Goal: Book appointment/travel/reservation

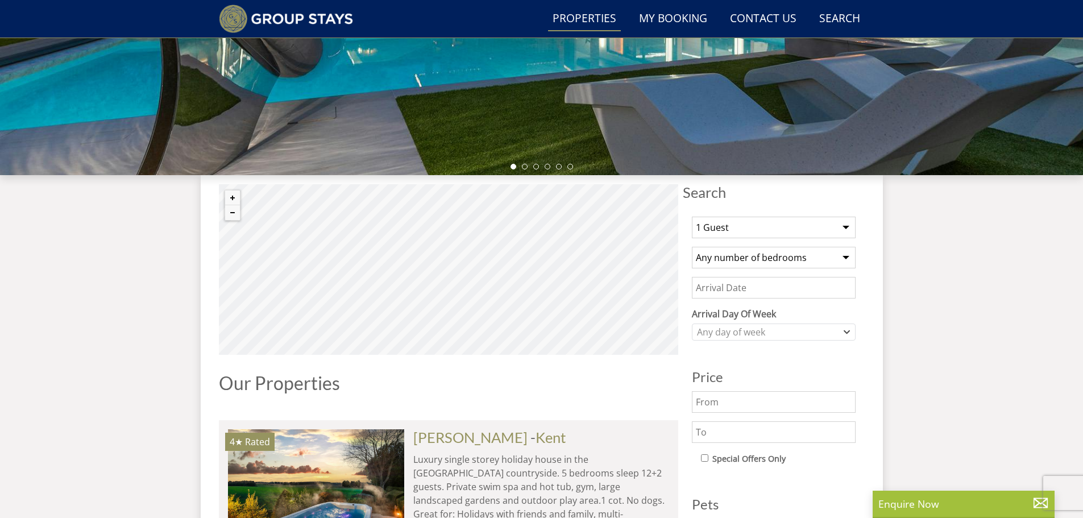
scroll to position [390, 0]
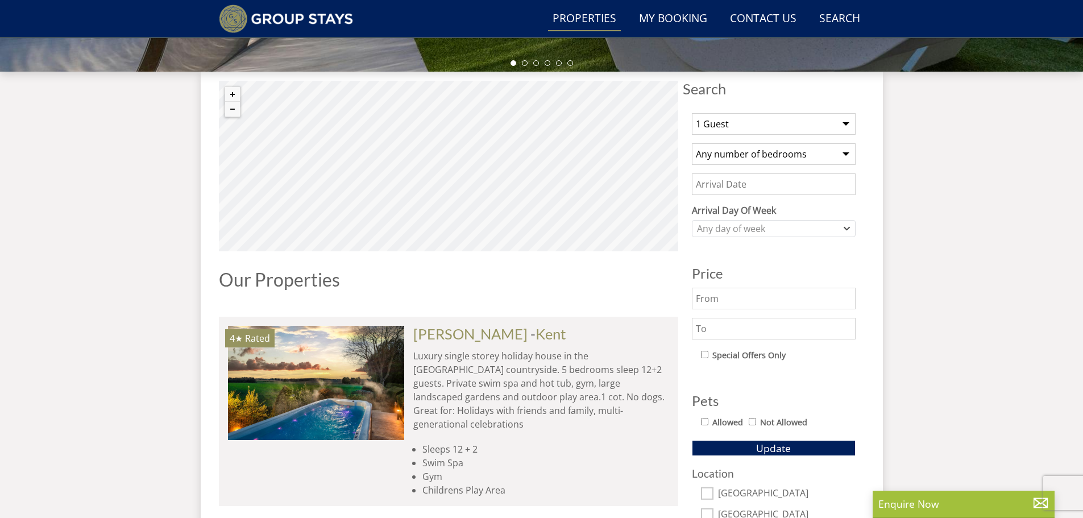
click at [759, 114] on select "1 Guest 2 Guests 3 Guests 4 Guests 5 Guests 6 Guests 7 Guests 8 Guests 9 Guests…" at bounding box center [774, 124] width 164 height 22
select select "12"
click at [692, 113] on select "1 Guest 2 Guests 3 Guests 4 Guests 5 Guests 6 Guests 7 Guests 8 Guests 9 Guests…" at bounding box center [774, 124] width 164 height 22
click at [752, 159] on select "Any number of bedrooms 3 Bedrooms 4 Bedrooms 5 Bedrooms 6 Bedrooms 7 Bedrooms 8…" at bounding box center [774, 154] width 164 height 22
select select "5"
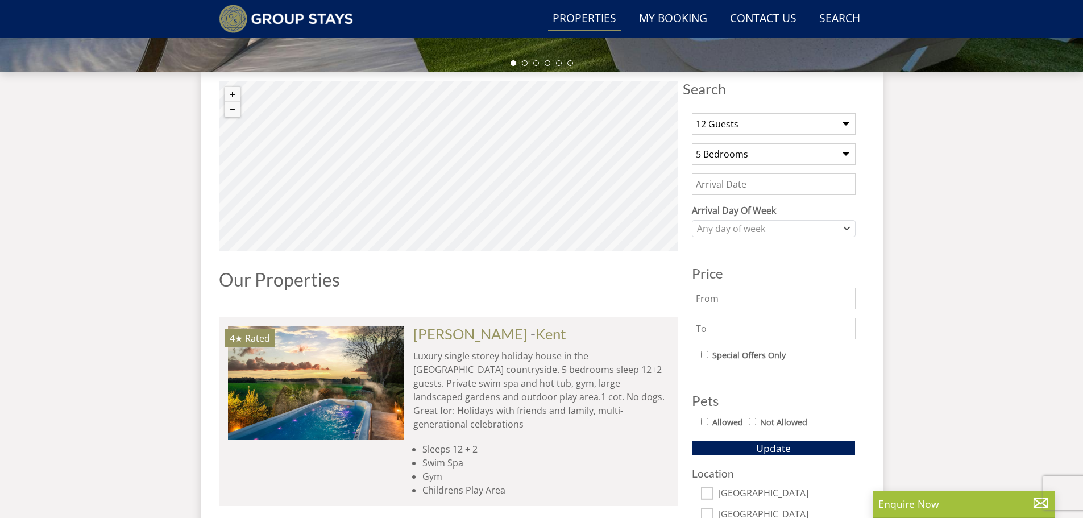
click at [692, 143] on select "Any number of bedrooms 3 Bedrooms 4 Bedrooms 5 Bedrooms 6 Bedrooms 7 Bedrooms 8…" at bounding box center [774, 154] width 164 height 22
click at [734, 184] on input "Date" at bounding box center [774, 184] width 164 height 22
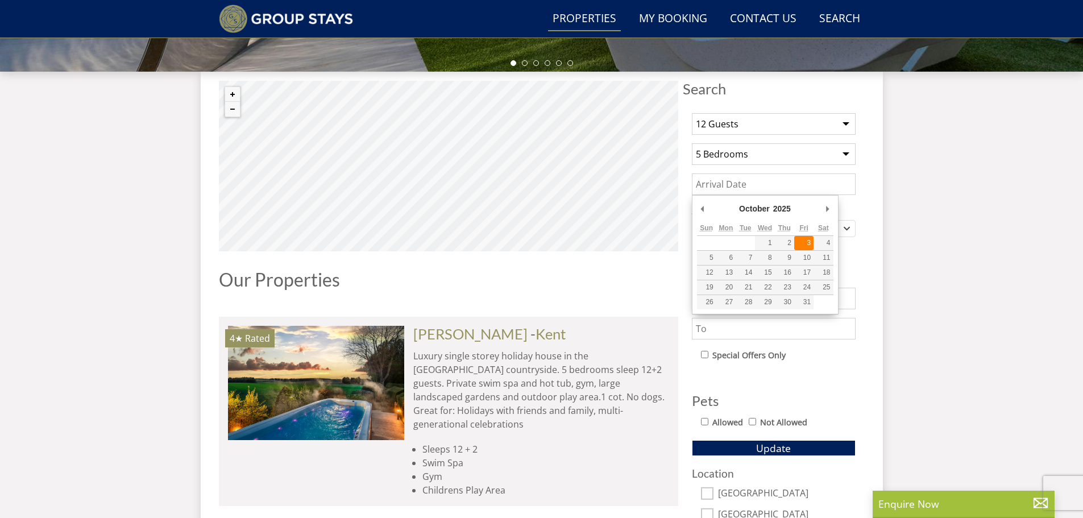
type input "[DATE]"
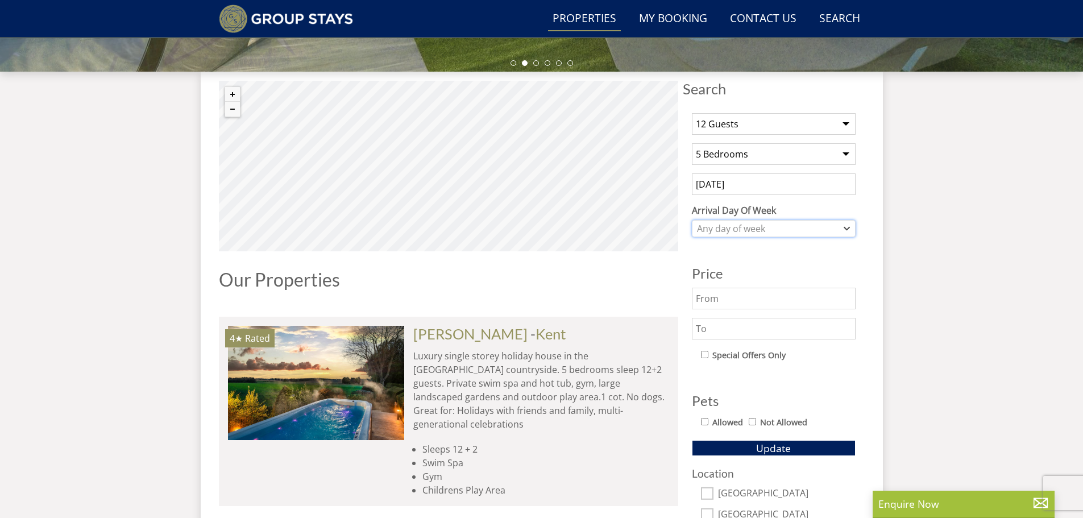
click at [771, 232] on div "Any day of week" at bounding box center [767, 228] width 147 height 13
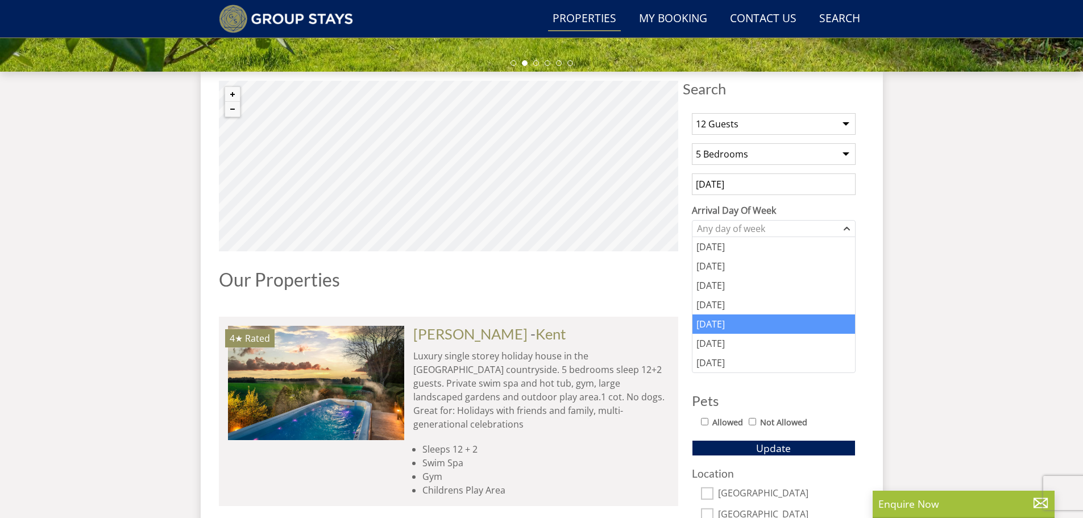
click at [715, 325] on div "[DATE]" at bounding box center [774, 323] width 163 height 19
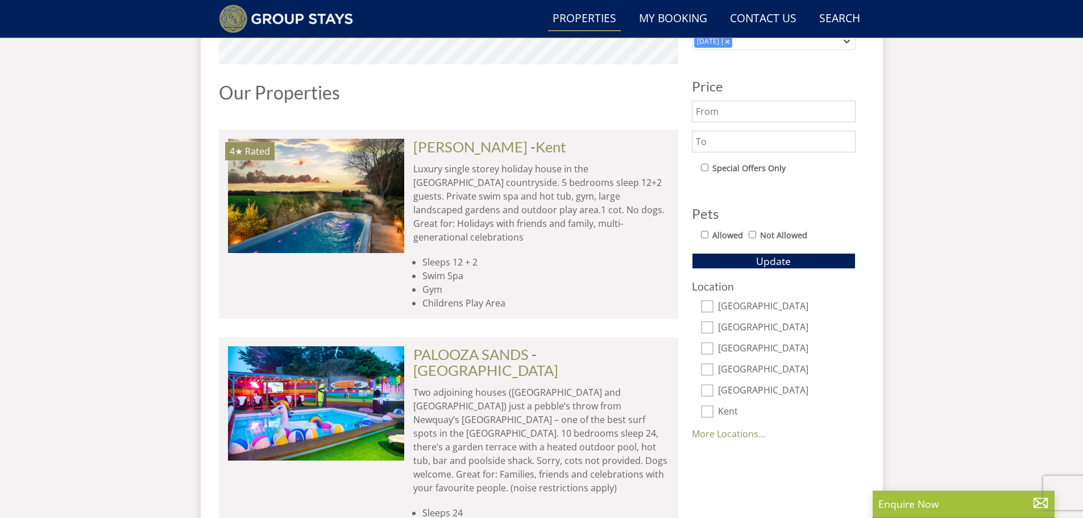
scroll to position [674, 0]
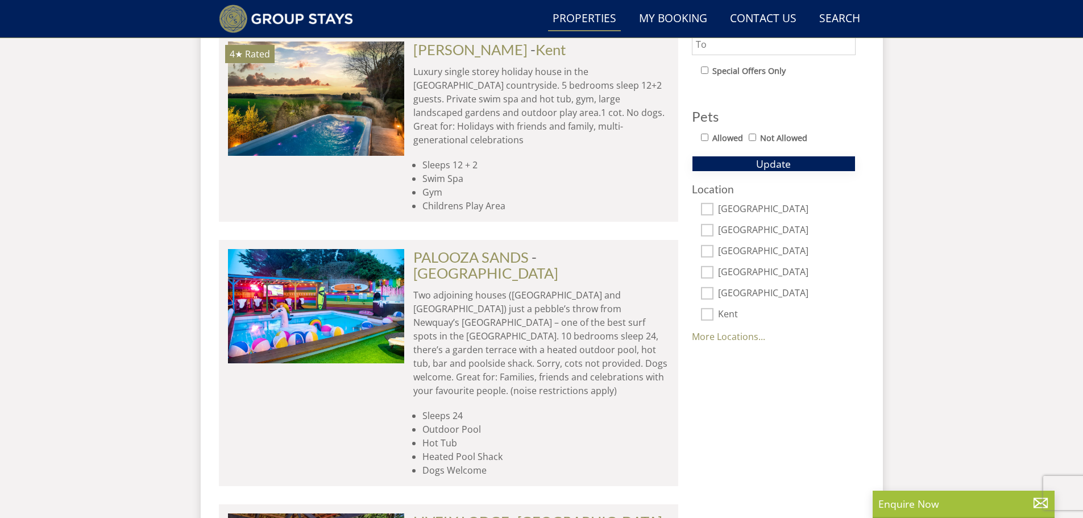
click at [777, 164] on span "Update" at bounding box center [773, 164] width 35 height 14
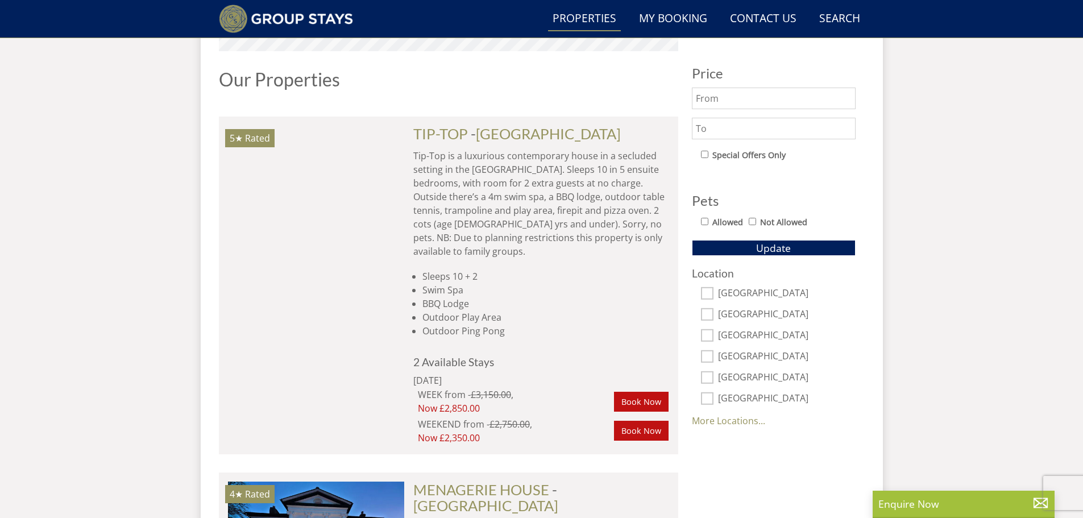
scroll to position [305, 0]
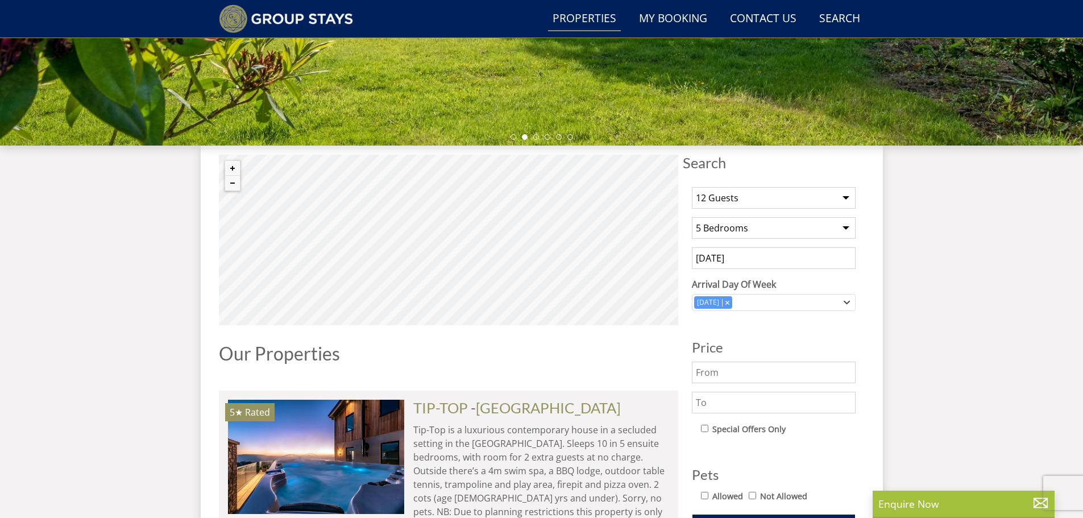
scroll to position [703, 0]
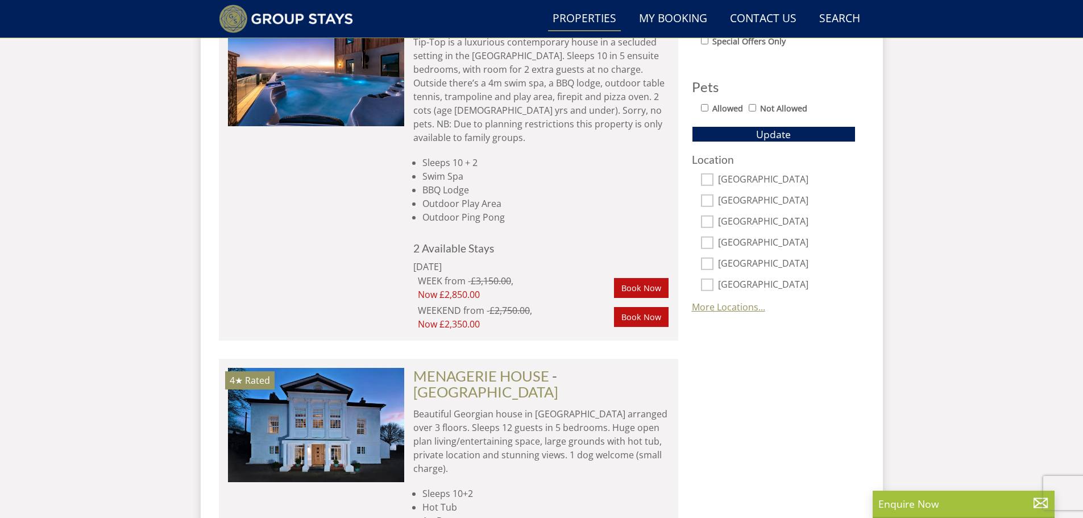
click at [739, 308] on link "More Locations..." at bounding box center [728, 307] width 73 height 13
click at [709, 179] on input "[GEOGRAPHIC_DATA]" at bounding box center [707, 179] width 13 height 13
checkbox input "true"
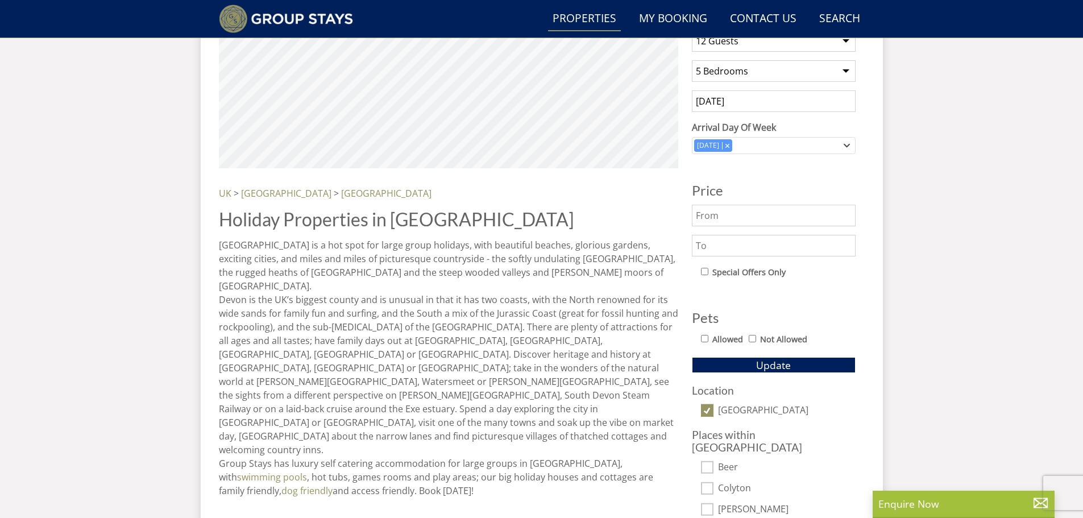
scroll to position [192, 0]
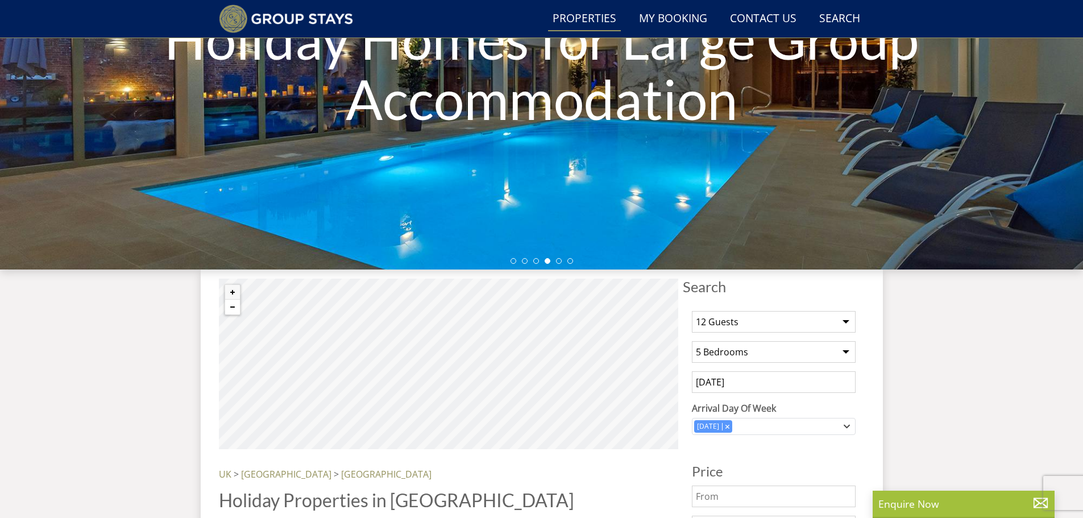
click at [231, 305] on button "Zoom out" at bounding box center [232, 307] width 15 height 15
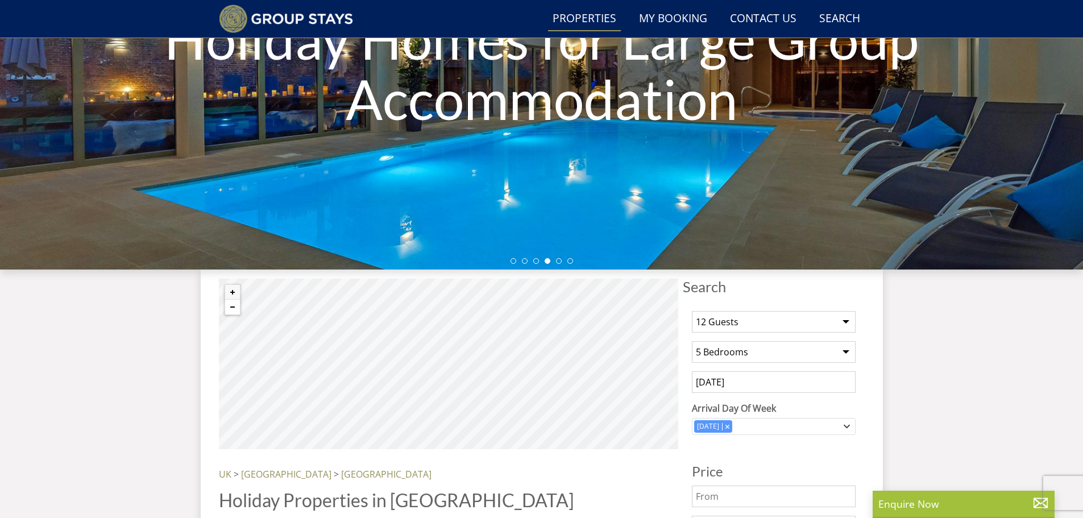
click at [231, 305] on button "Zoom out" at bounding box center [232, 307] width 15 height 15
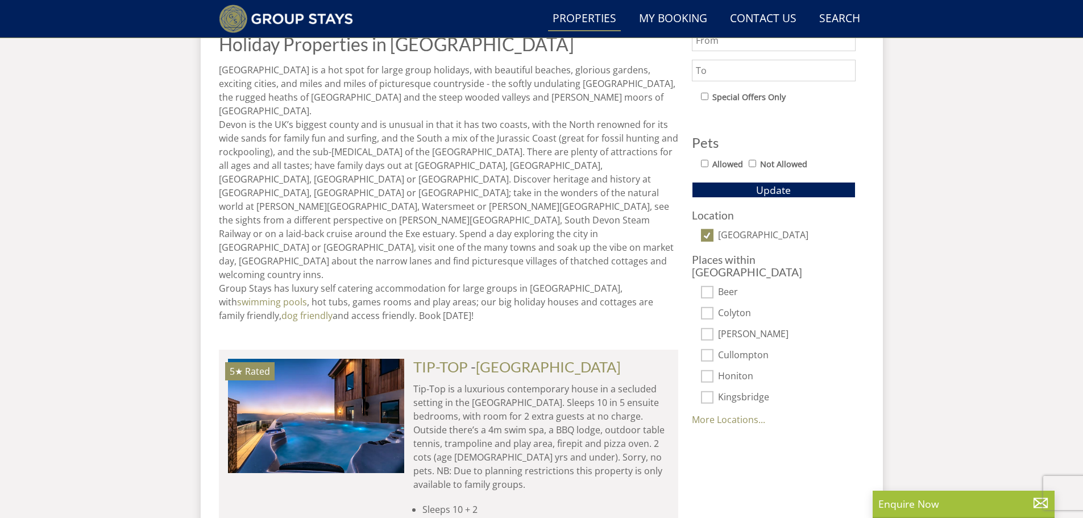
scroll to position [620, 0]
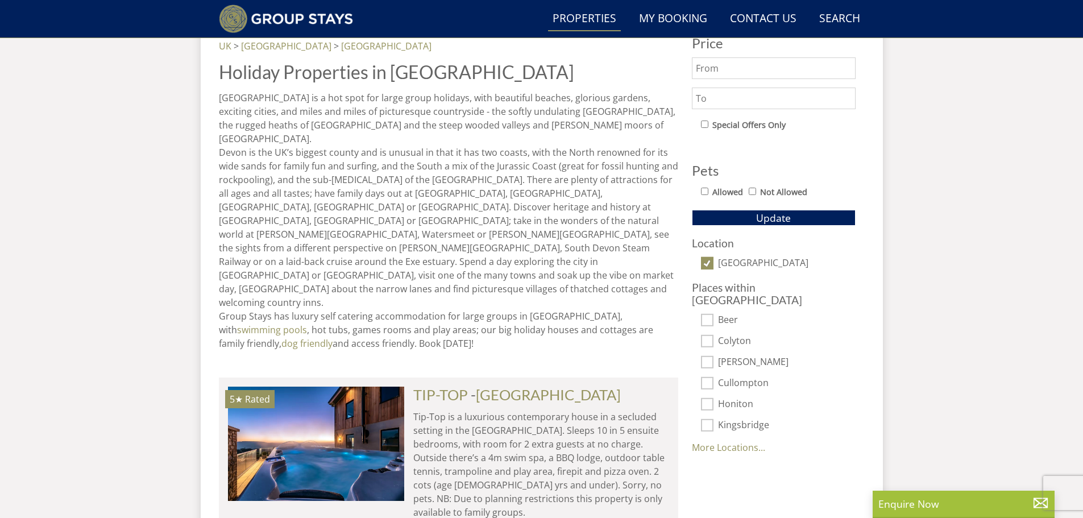
click at [758, 441] on link "More Locations..." at bounding box center [728, 447] width 73 height 13
click at [707, 264] on input "[GEOGRAPHIC_DATA]" at bounding box center [707, 263] width 13 height 13
checkbox input "false"
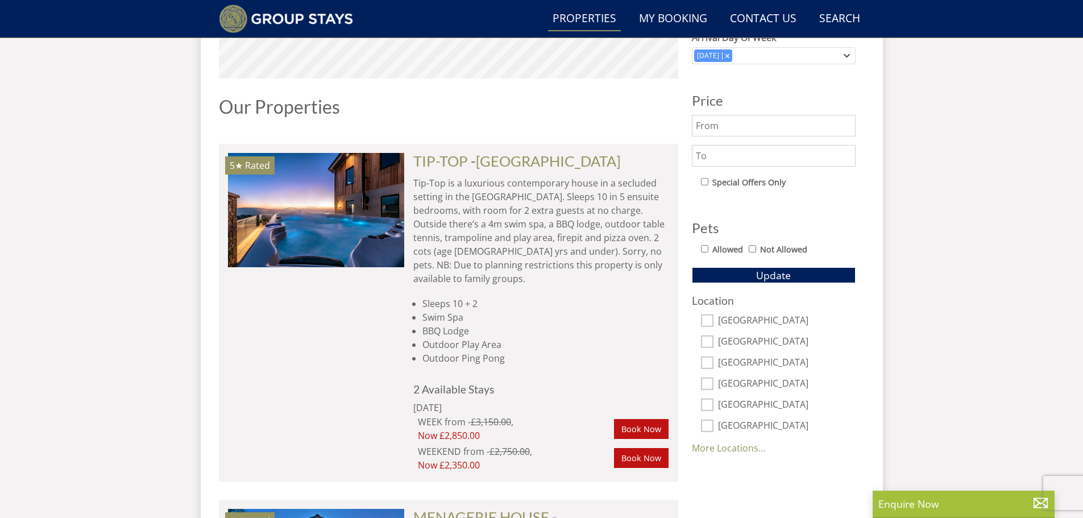
scroll to position [568, 0]
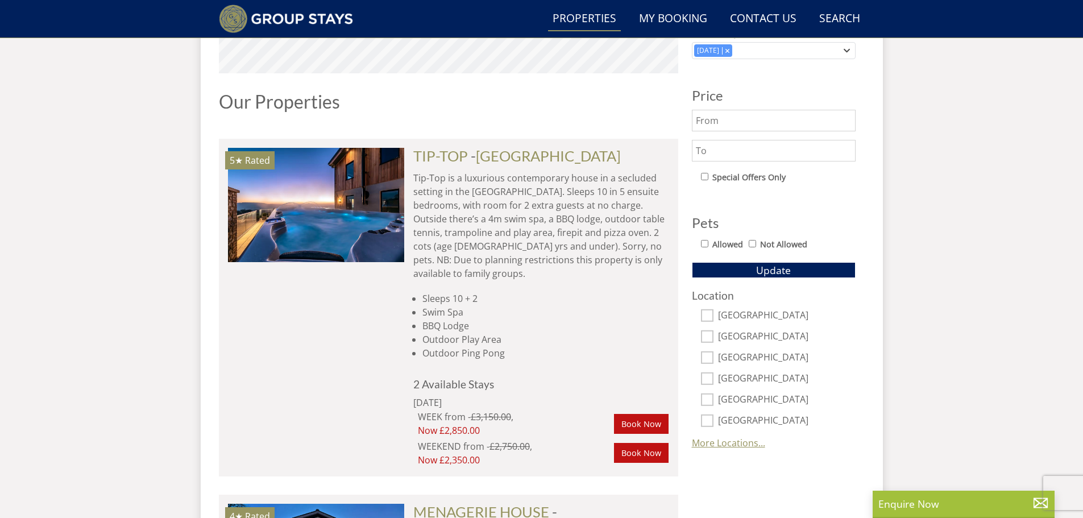
click at [736, 442] on link "More Locations..." at bounding box center [728, 443] width 73 height 13
click at [706, 399] on input "[GEOGRAPHIC_DATA]" at bounding box center [707, 400] width 13 height 13
checkbox input "true"
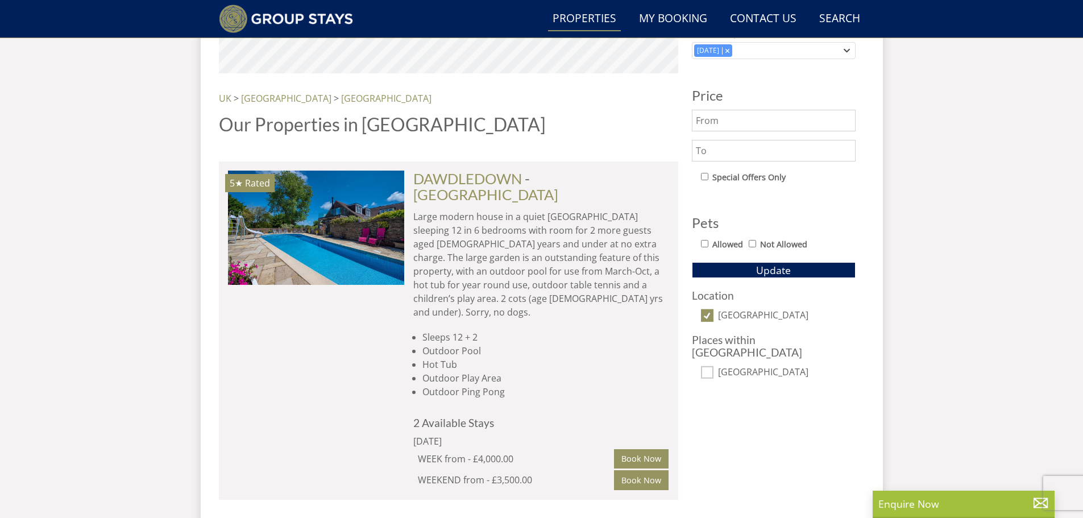
click at [710, 314] on input "[GEOGRAPHIC_DATA]" at bounding box center [707, 315] width 13 height 13
checkbox input "false"
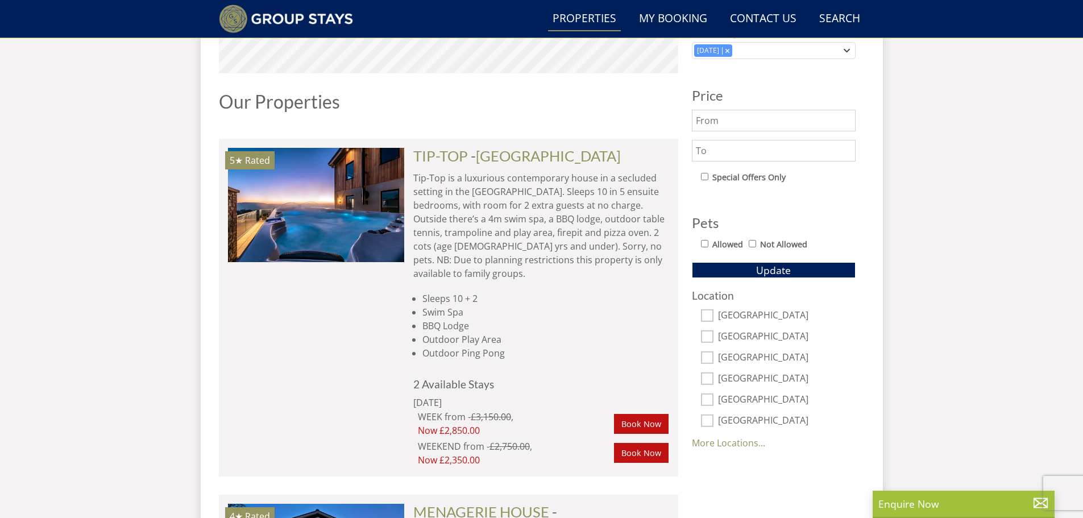
click at [708, 419] on input "[GEOGRAPHIC_DATA]" at bounding box center [707, 421] width 13 height 13
checkbox input "true"
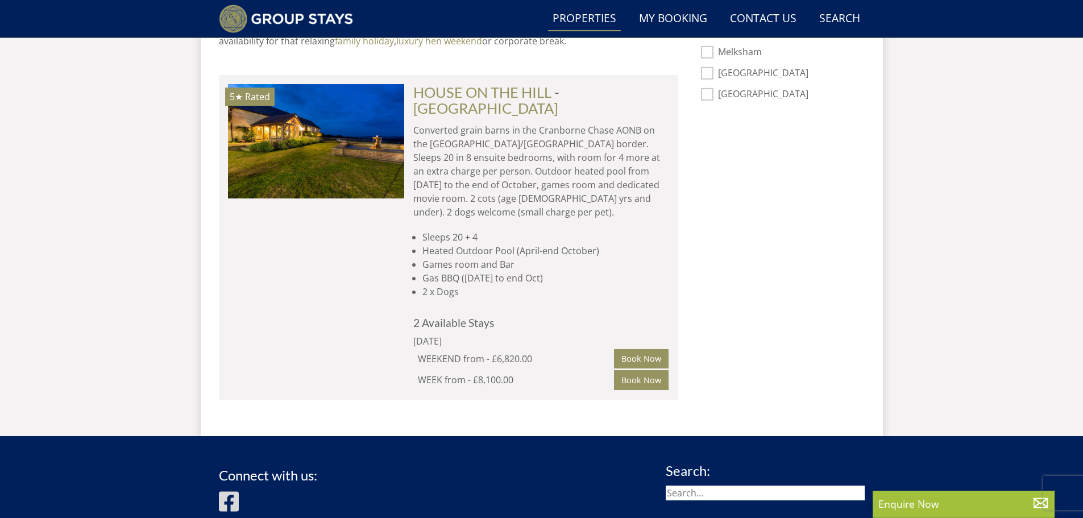
scroll to position [681, 0]
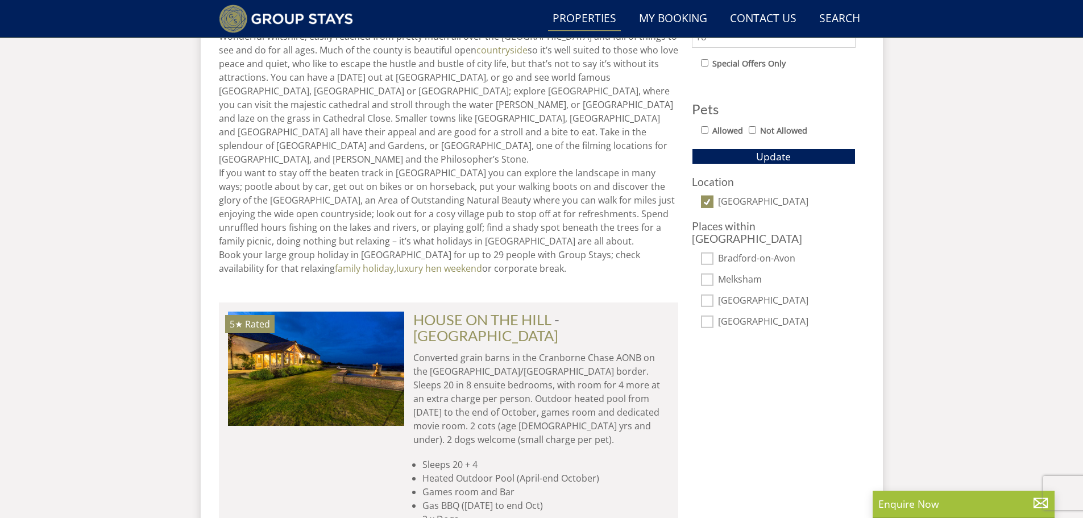
click at [709, 197] on input "[GEOGRAPHIC_DATA]" at bounding box center [707, 202] width 13 height 13
checkbox input "false"
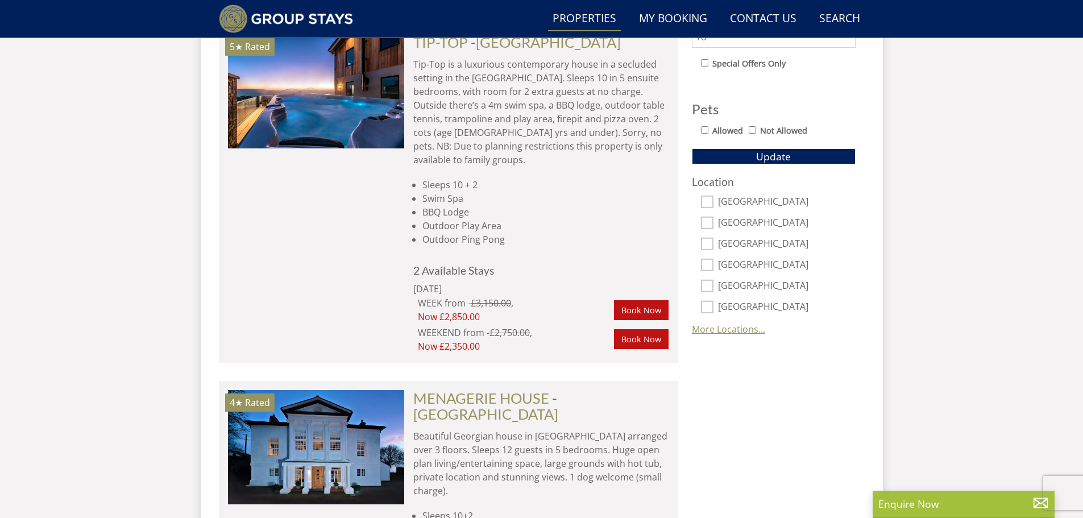
click at [717, 332] on link "More Locations..." at bounding box center [728, 329] width 73 height 13
click at [717, 326] on div "[GEOGRAPHIC_DATA]" at bounding box center [774, 328] width 164 height 13
click at [709, 325] on input "[GEOGRAPHIC_DATA]" at bounding box center [707, 328] width 13 height 13
checkbox input "true"
